Goal: Transaction & Acquisition: Book appointment/travel/reservation

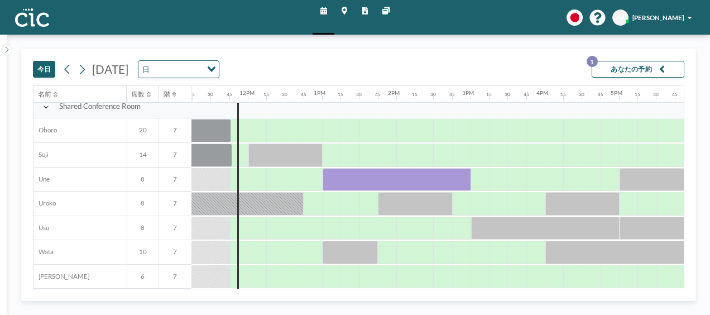
scroll to position [691, 834]
click at [241, 276] on div at bounding box center [243, 276] width 9 height 23
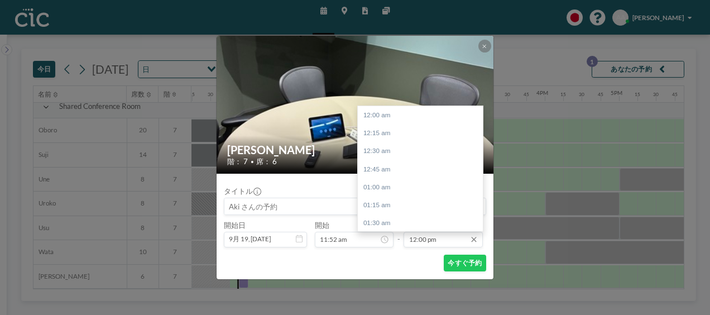
scroll to position [866, 0]
click at [401, 179] on div "01:00 pm" at bounding box center [423, 186] width 131 height 18
type input "01:00 pm"
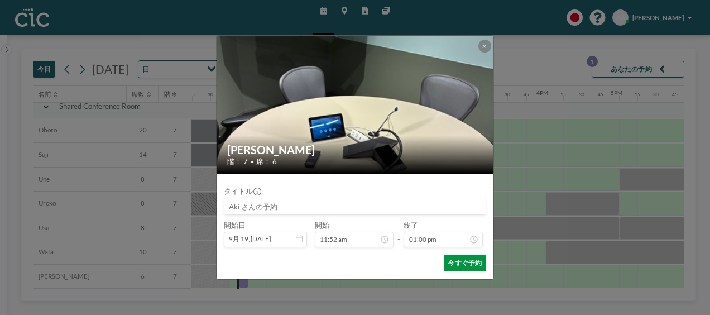
scroll to position [938, 0]
click at [114, 271] on div "[PERSON_NAME] 階： 7 • 席： 6 タイトル 開始日 9月 19, [DATE] 開始 11:52 am - 終了 01:00 pm 今すぐ予約" at bounding box center [355, 157] width 710 height 315
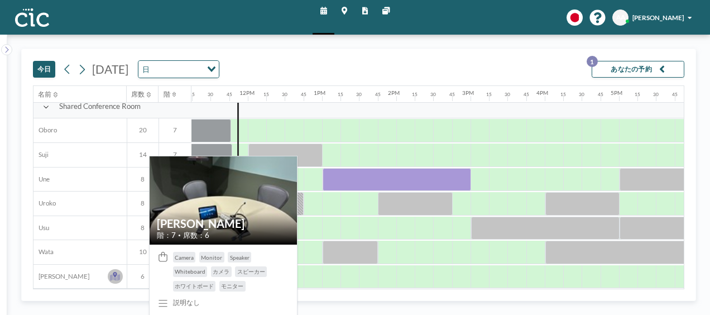
click at [114, 272] on icon at bounding box center [115, 275] width 4 height 6
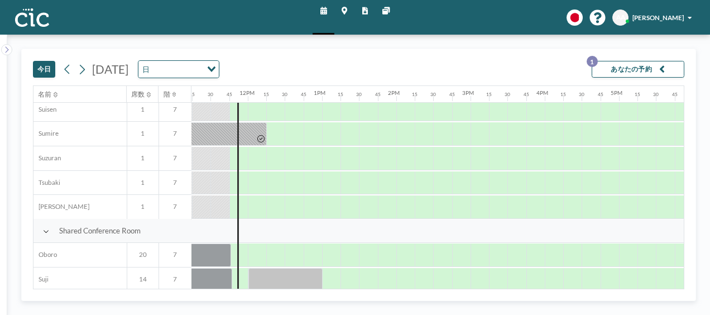
scroll to position [567, 834]
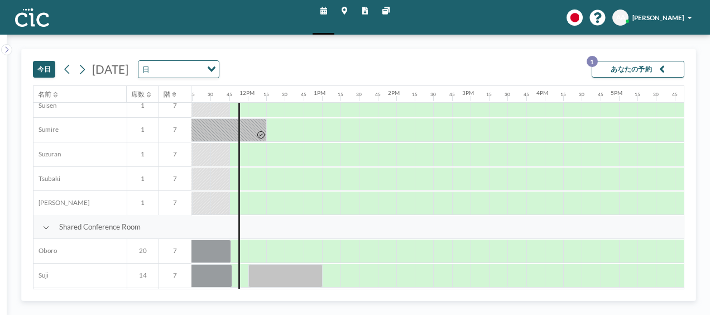
click at [233, 201] on div at bounding box center [238, 202] width 18 height 23
click at [233, 202] on div at bounding box center [238, 202] width 18 height 23
click at [242, 203] on div at bounding box center [244, 202] width 8 height 23
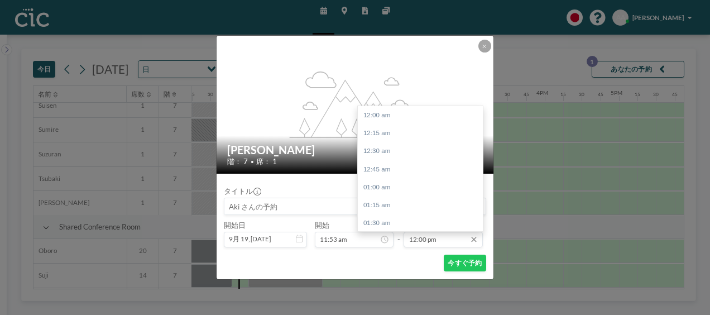
scroll to position [866, 0]
click at [402, 186] on div "01:00 pm" at bounding box center [423, 186] width 131 height 18
type input "01:00 pm"
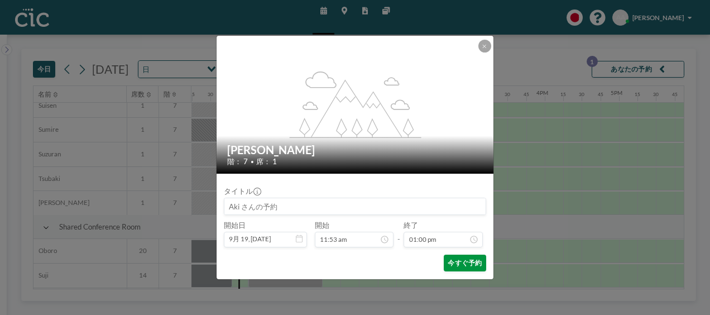
click at [453, 263] on button "今すぐ予約" at bounding box center [465, 262] width 42 height 17
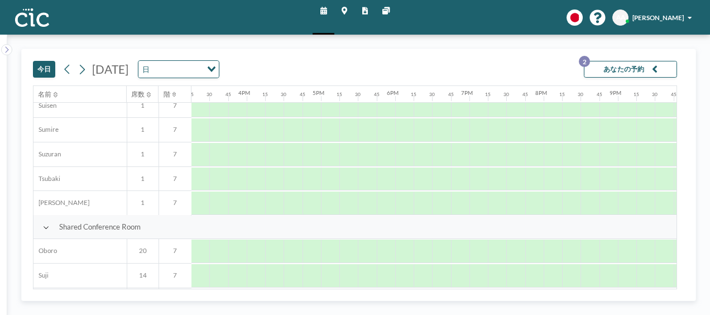
scroll to position [567, 1149]
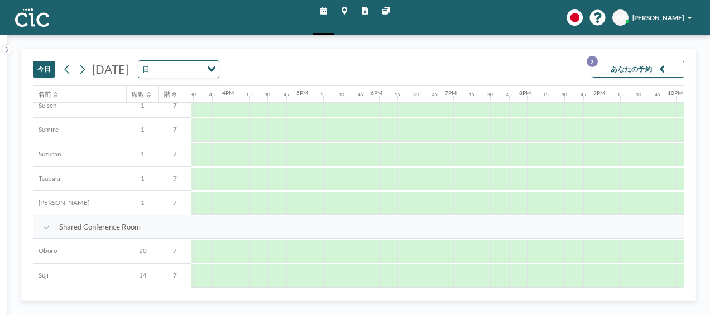
drag, startPoint x: 622, startPoint y: 178, endPoint x: 672, endPoint y: 18, distance: 168.0
click at [672, 18] on span "[PERSON_NAME]" at bounding box center [657, 17] width 51 height 7
click at [691, 18] on div "AA Aki Aramaki" at bounding box center [653, 17] width 83 height 16
click at [676, 18] on span "[PERSON_NAME]" at bounding box center [657, 17] width 51 height 7
click at [544, 61] on div "今日 2025年9月19日金曜日 日 Loading... あなたの予約 2" at bounding box center [358, 67] width 651 height 36
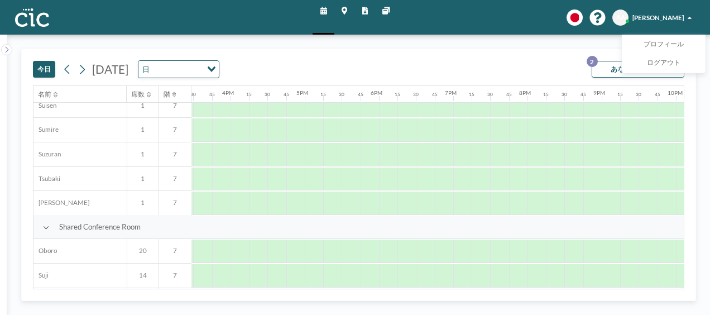
click at [544, 61] on div "今日 2025年9月19日金曜日 日 Loading... あなたの予約 2" at bounding box center [358, 67] width 651 height 36
click at [329, 42] on div "今日 2025年9月19日金曜日 日 Loading... あなたの予約 2 名前 席数 階 12AM 15 30 45 1AM 15 30 45 2AM 1…" at bounding box center [358, 175] width 703 height 280
click at [325, 12] on icon at bounding box center [323, 10] width 7 height 7
click at [515, 60] on div "今日 2025年9月19日金曜日 日 Loading... あなたの予約 2" at bounding box center [358, 67] width 651 height 36
click at [691, 18] on span at bounding box center [690, 18] width 4 height 7
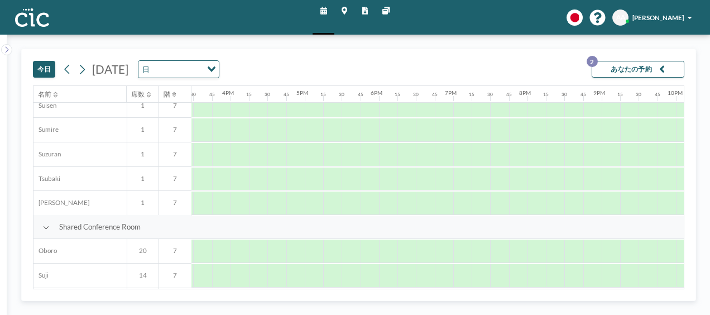
click at [636, 70] on button "あなたの予約 2" at bounding box center [638, 69] width 93 height 17
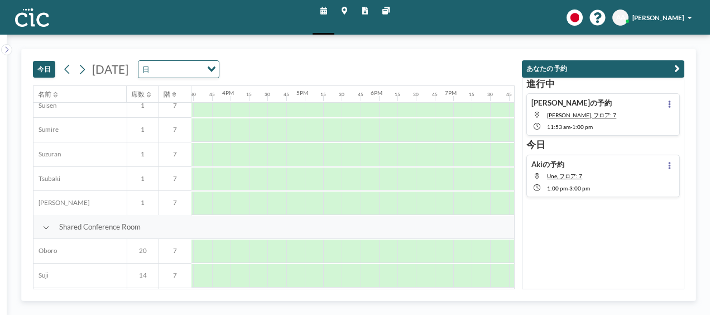
click at [627, 109] on div "Aki さんの予約 Yuri, フロア: 7 11:53 AM - 1:00 PM" at bounding box center [603, 114] width 154 height 42
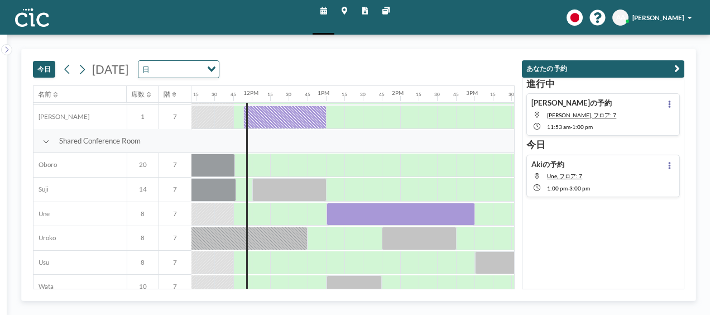
scroll to position [656, 834]
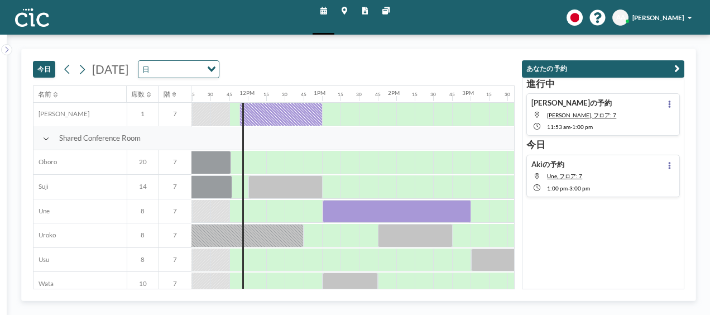
click at [652, 119] on div "Aki さんの予約 Yuri, フロア: 7 11:53 AM - 1:00 PM" at bounding box center [603, 114] width 154 height 42
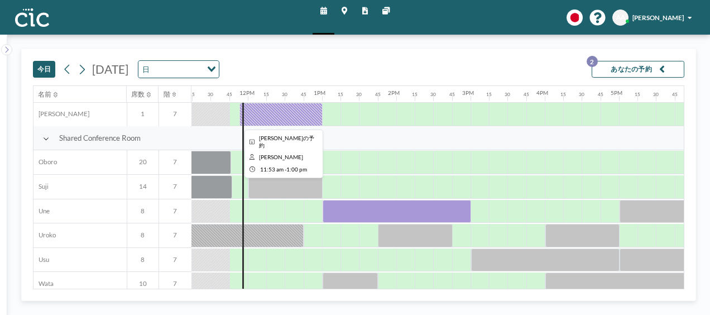
click at [299, 115] on div at bounding box center [280, 114] width 83 height 23
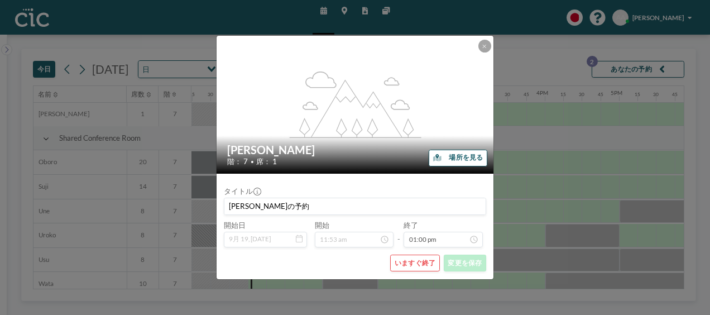
click at [409, 263] on button "いますぐ終了" at bounding box center [415, 262] width 50 height 17
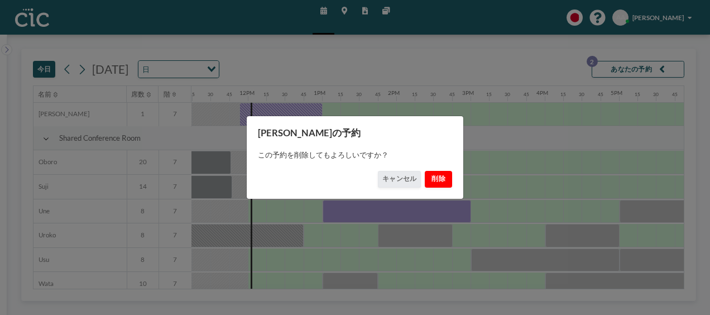
click at [437, 182] on button "削除" at bounding box center [439, 179] width 28 height 17
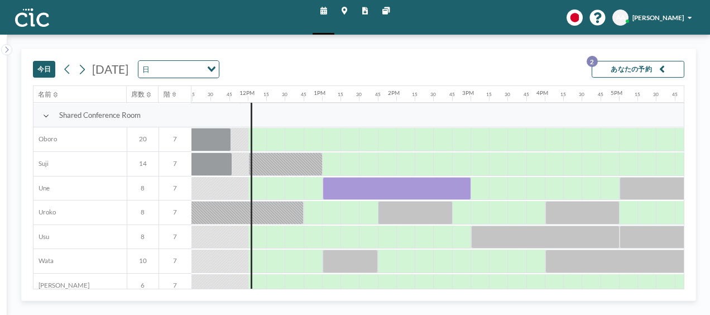
scroll to position [691, 834]
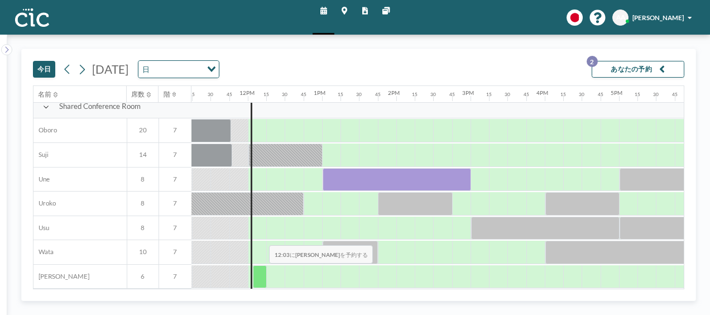
click at [261, 271] on div at bounding box center [260, 276] width 14 height 23
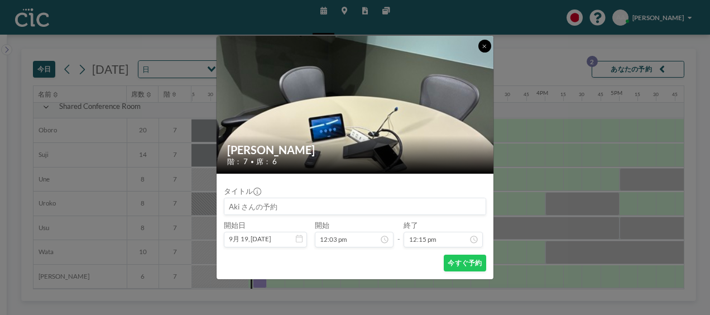
click at [483, 49] on button at bounding box center [484, 46] width 13 height 13
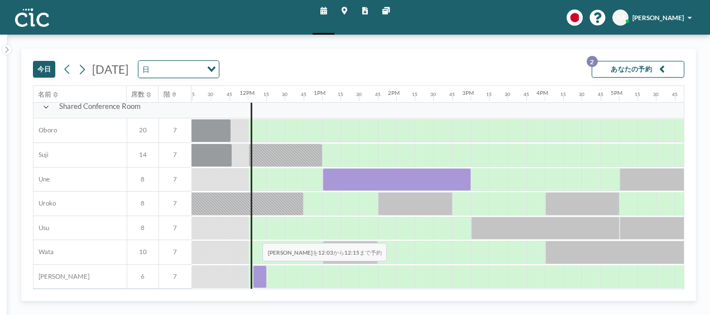
click at [254, 268] on div at bounding box center [260, 276] width 14 height 23
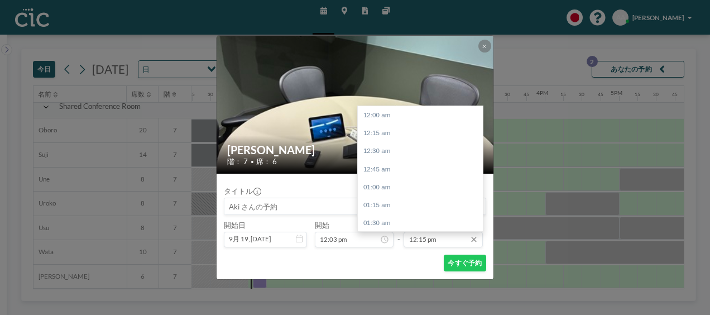
scroll to position [883, 0]
click at [395, 168] on div "01:00 pm" at bounding box center [423, 169] width 131 height 18
type input "01:00 pm"
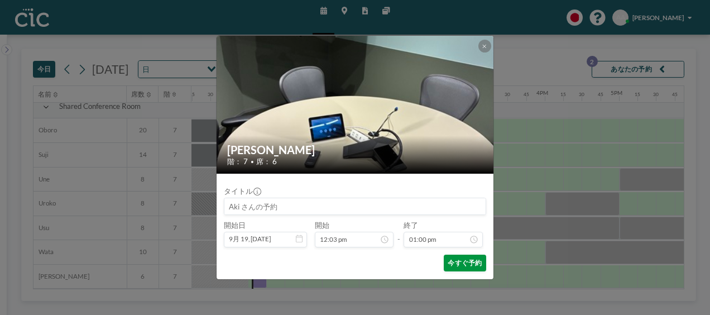
click at [455, 265] on button "今すぐ予約" at bounding box center [465, 262] width 42 height 17
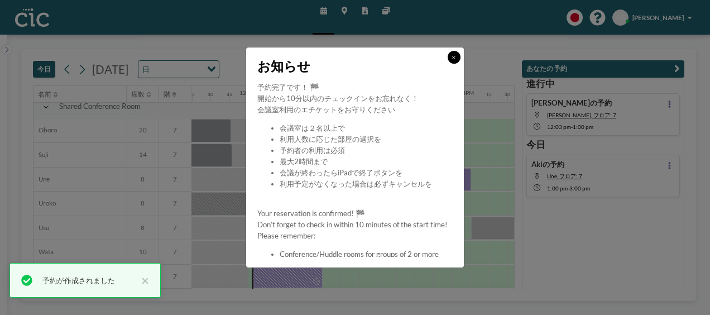
click at [454, 55] on icon at bounding box center [453, 58] width 4 height 6
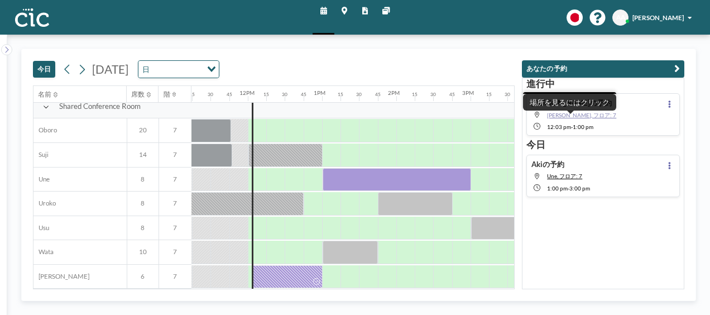
click at [564, 113] on span "Yuki, フロア: 7" at bounding box center [581, 115] width 69 height 7
